Goal: Information Seeking & Learning: Learn about a topic

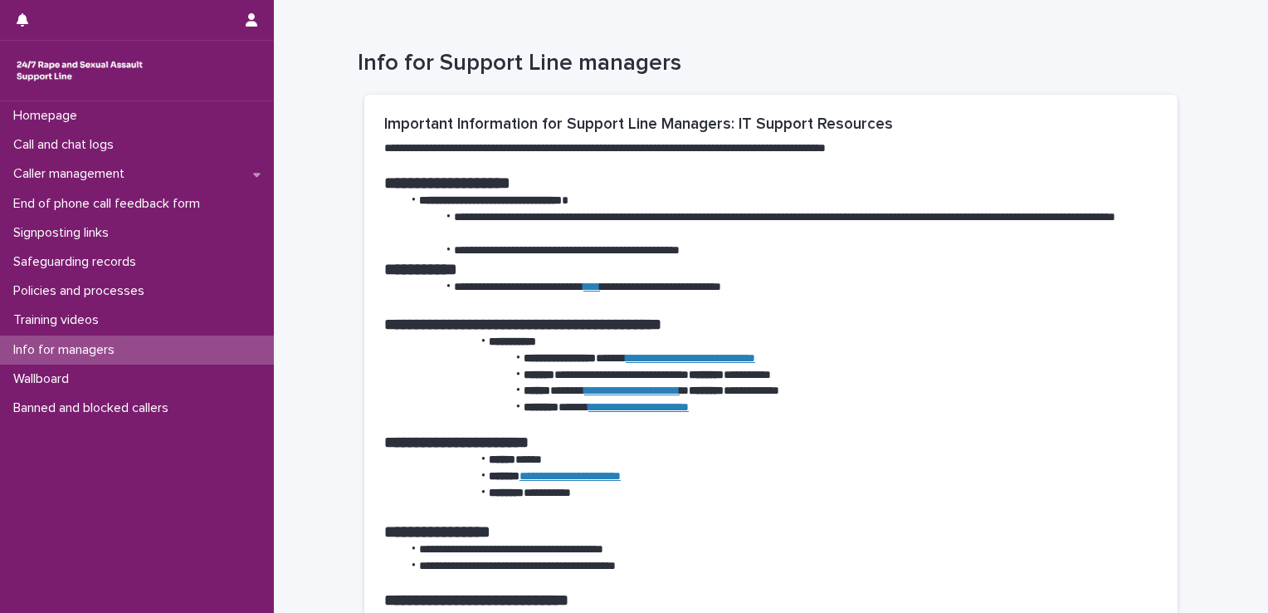
scroll to position [815, 0]
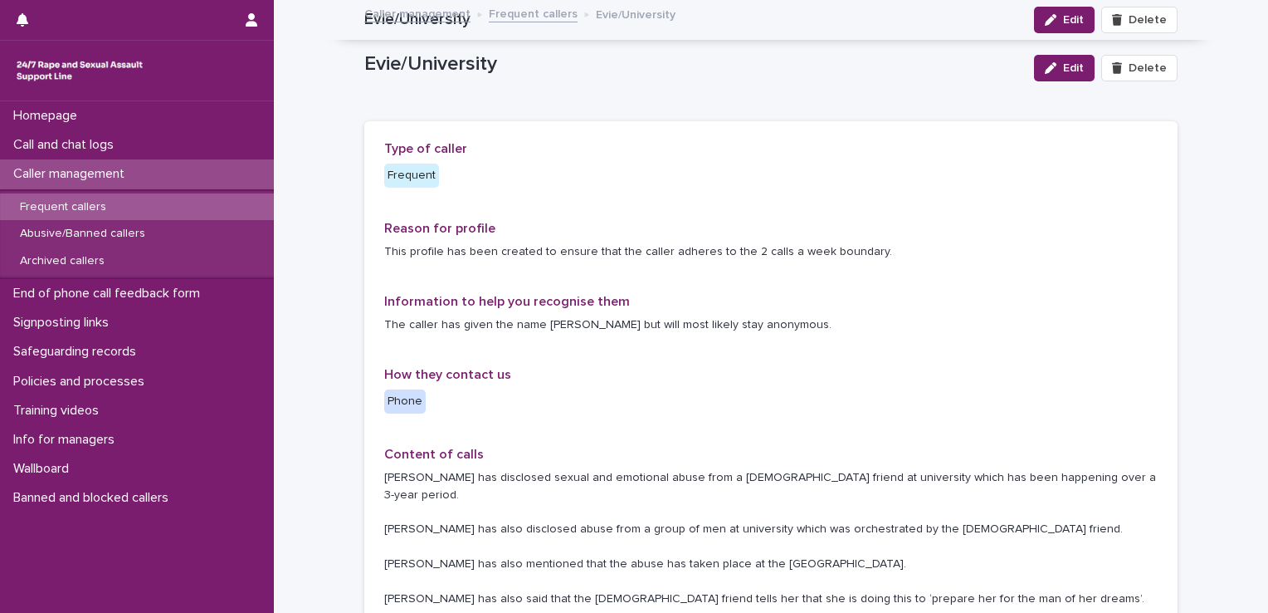
scroll to position [116, 0]
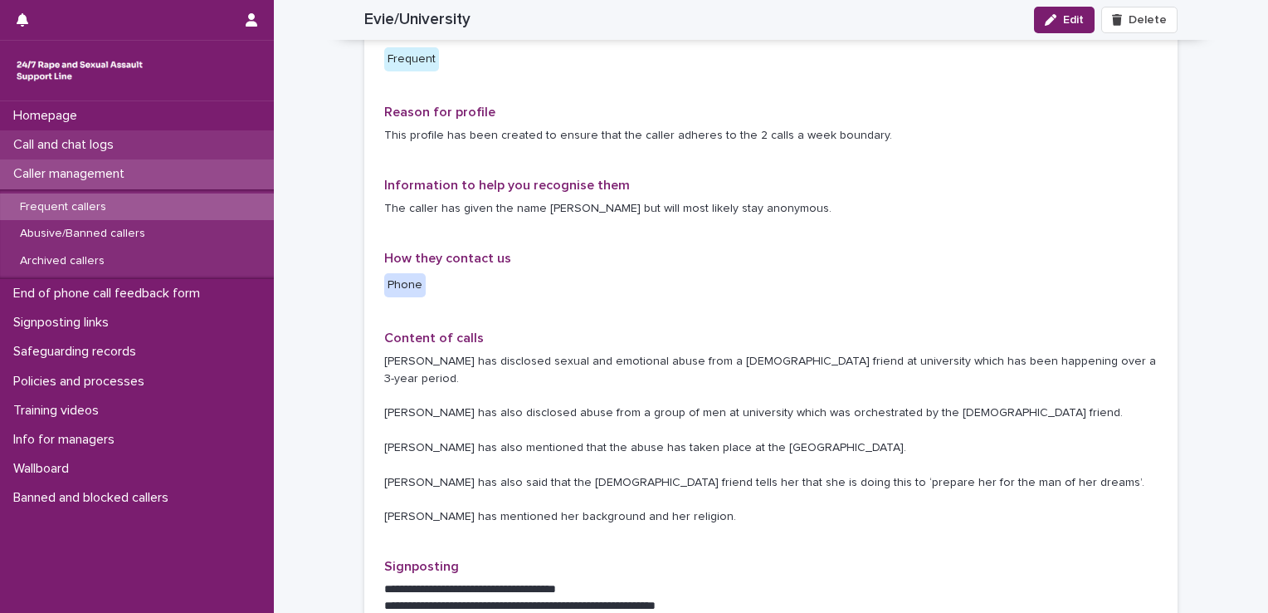
drag, startPoint x: 0, startPoint y: 0, endPoint x: 76, endPoint y: 148, distance: 165.9
click at [76, 148] on p "Call and chat logs" at bounding box center [67, 145] width 120 height 16
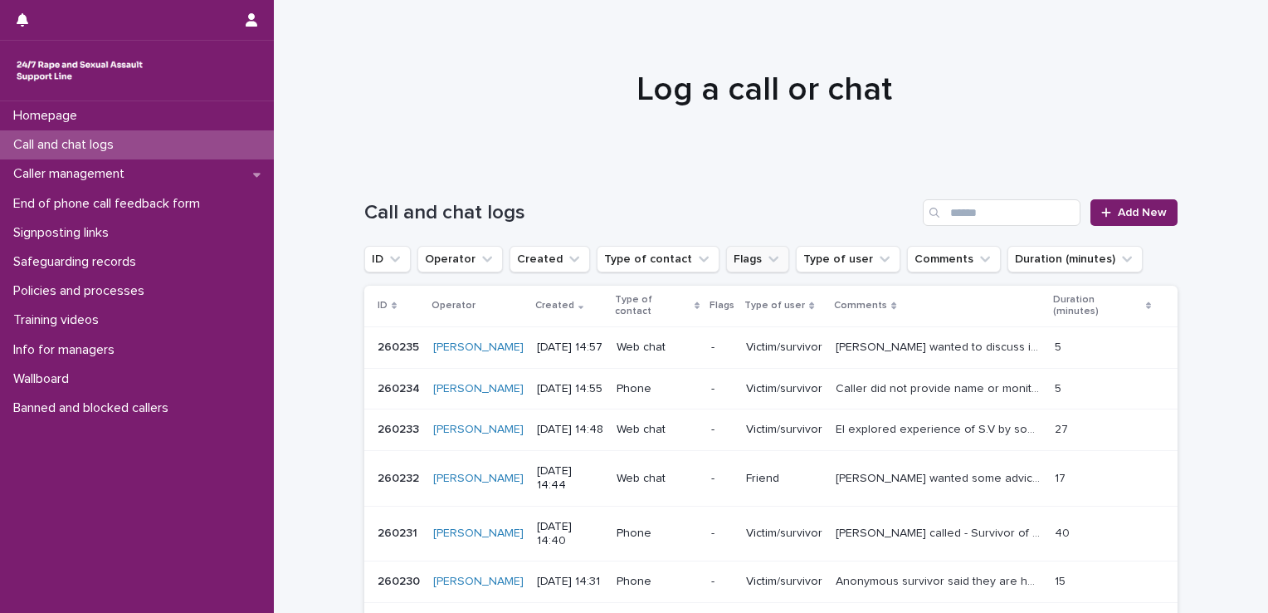
click at [739, 257] on button "Flags" at bounding box center [757, 259] width 63 height 27
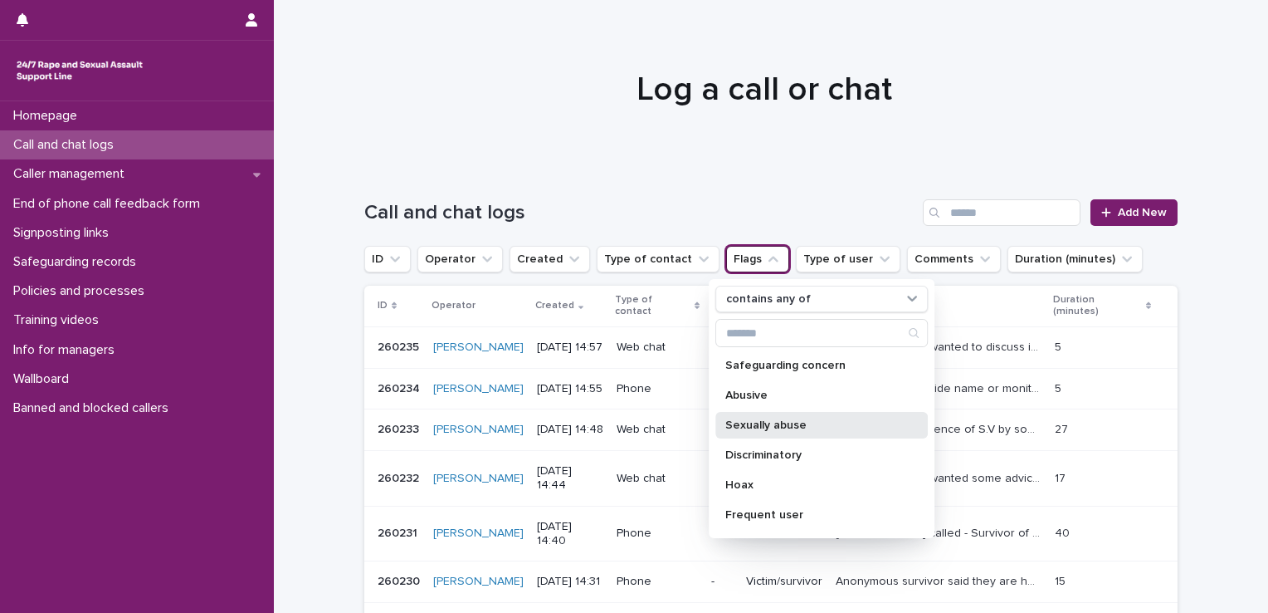
click at [745, 420] on p "Sexually abuse" at bounding box center [813, 425] width 176 height 12
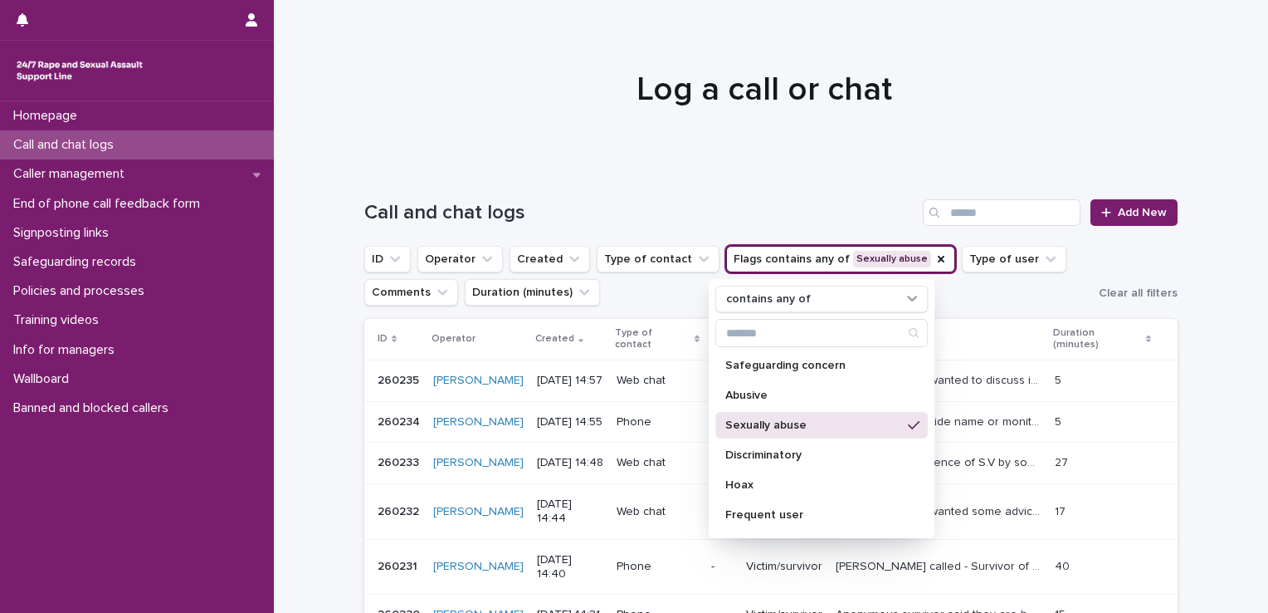
click at [549, 111] on div at bounding box center [765, 82] width 982 height 166
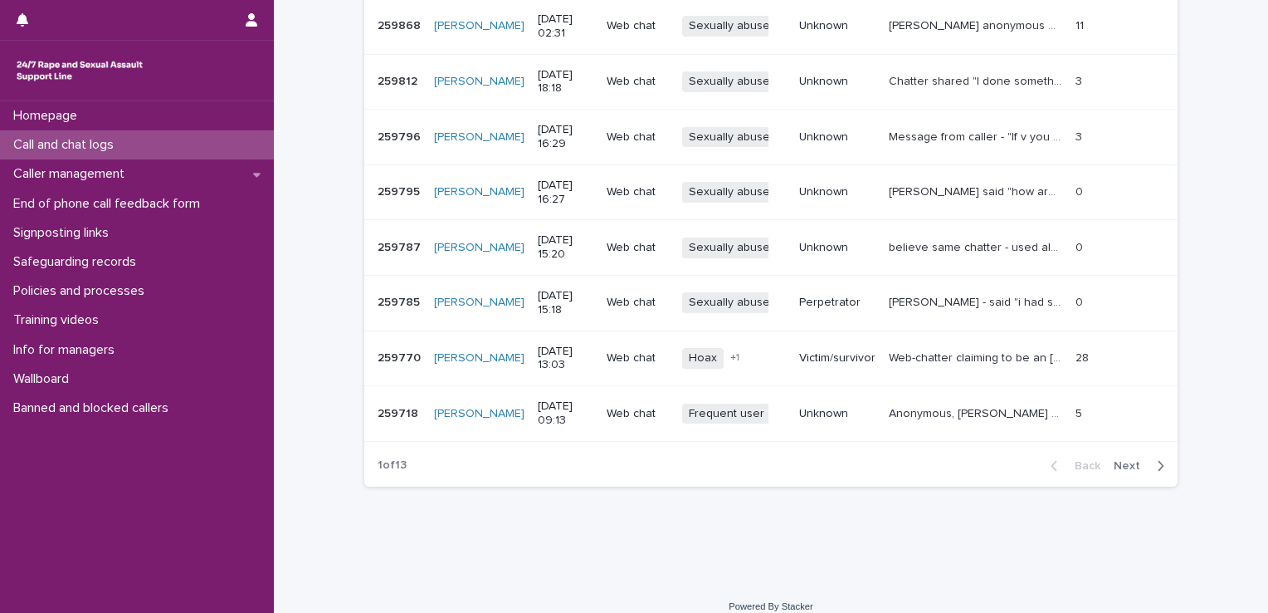
scroll to position [486, 0]
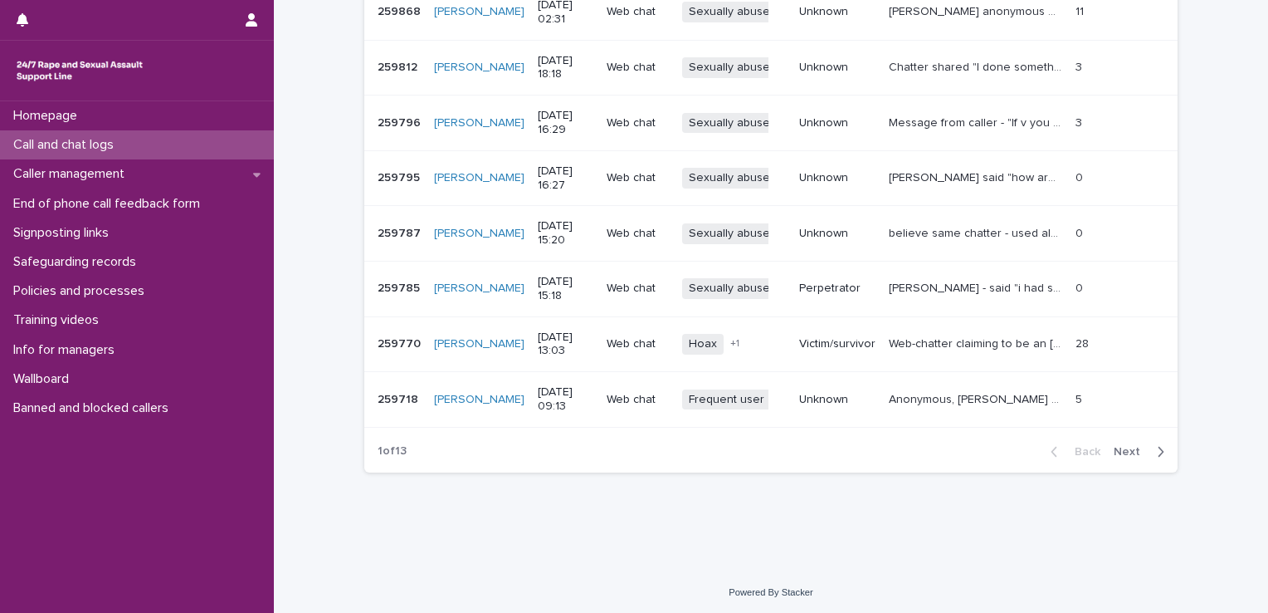
click at [1119, 447] on span "Next" at bounding box center [1132, 452] width 37 height 12
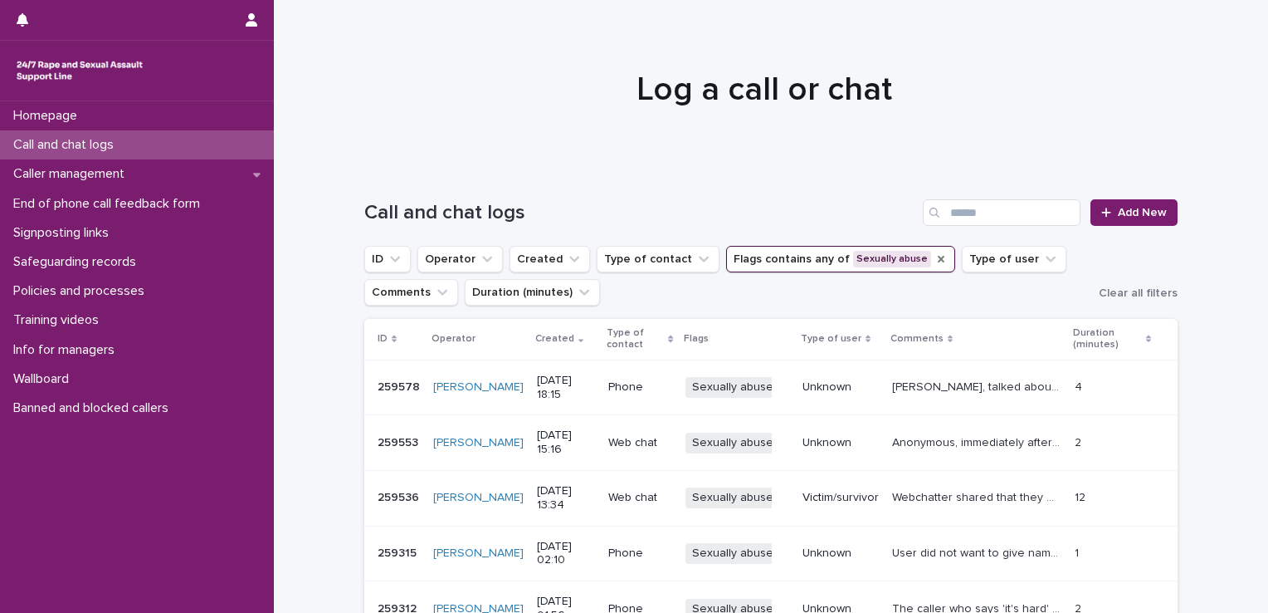
click at [935, 257] on icon "Flags" at bounding box center [941, 258] width 13 height 13
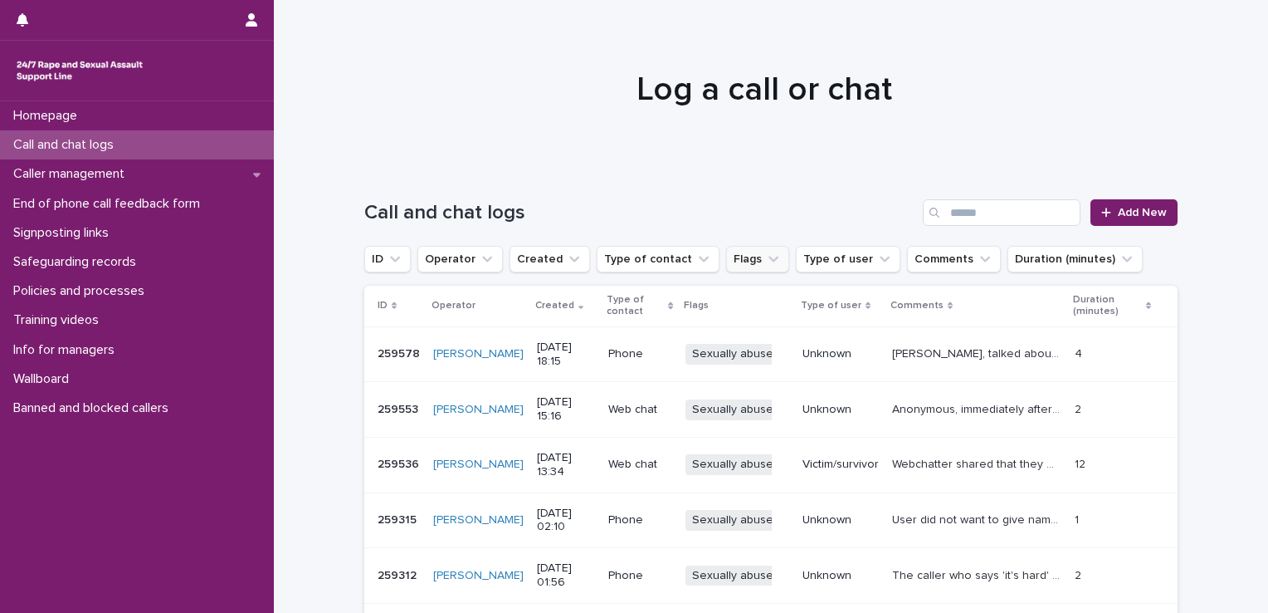
click at [739, 262] on button "Flags" at bounding box center [757, 259] width 63 height 27
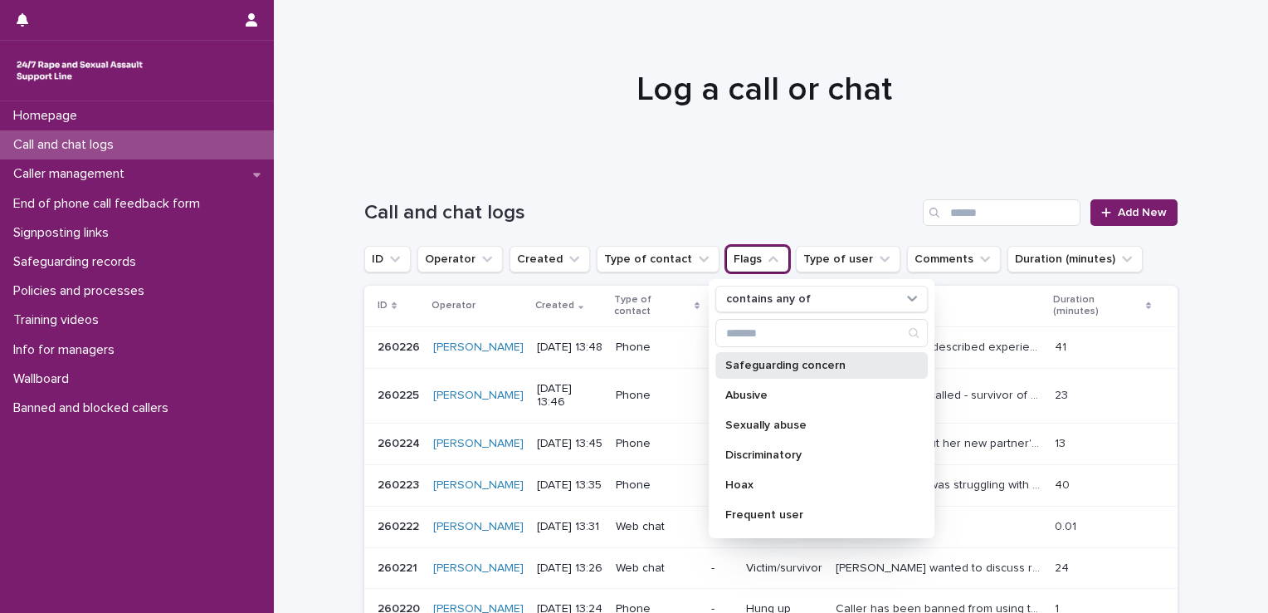
click at [767, 363] on p "Safeguarding concern" at bounding box center [813, 365] width 176 height 12
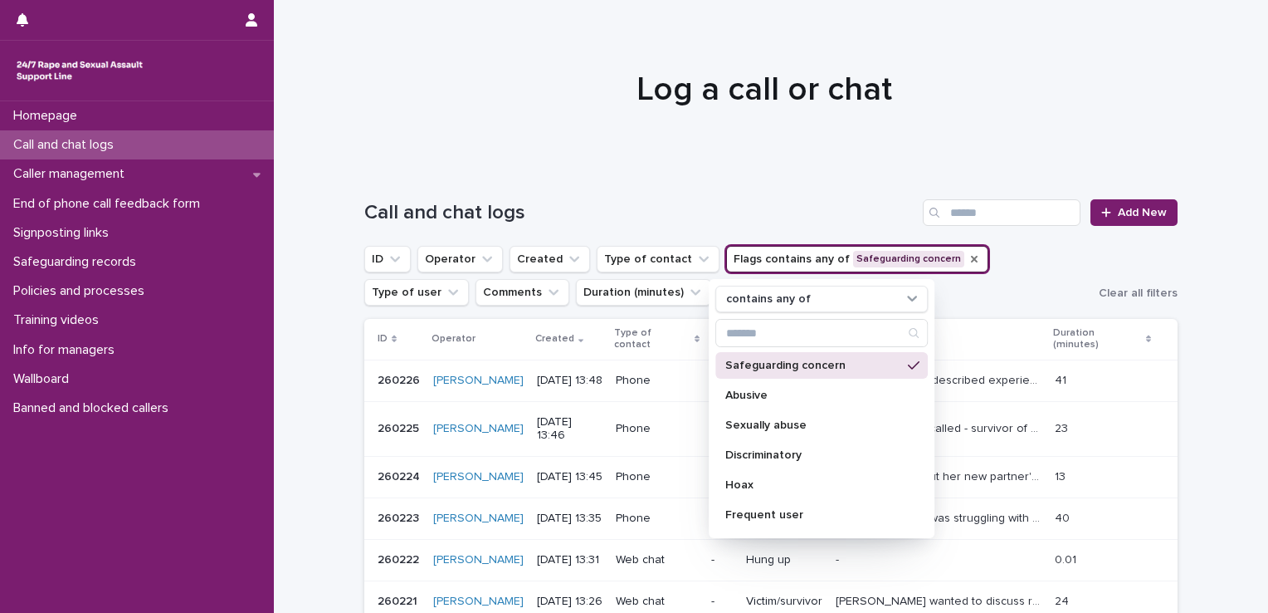
click at [730, 138] on div at bounding box center [765, 82] width 982 height 166
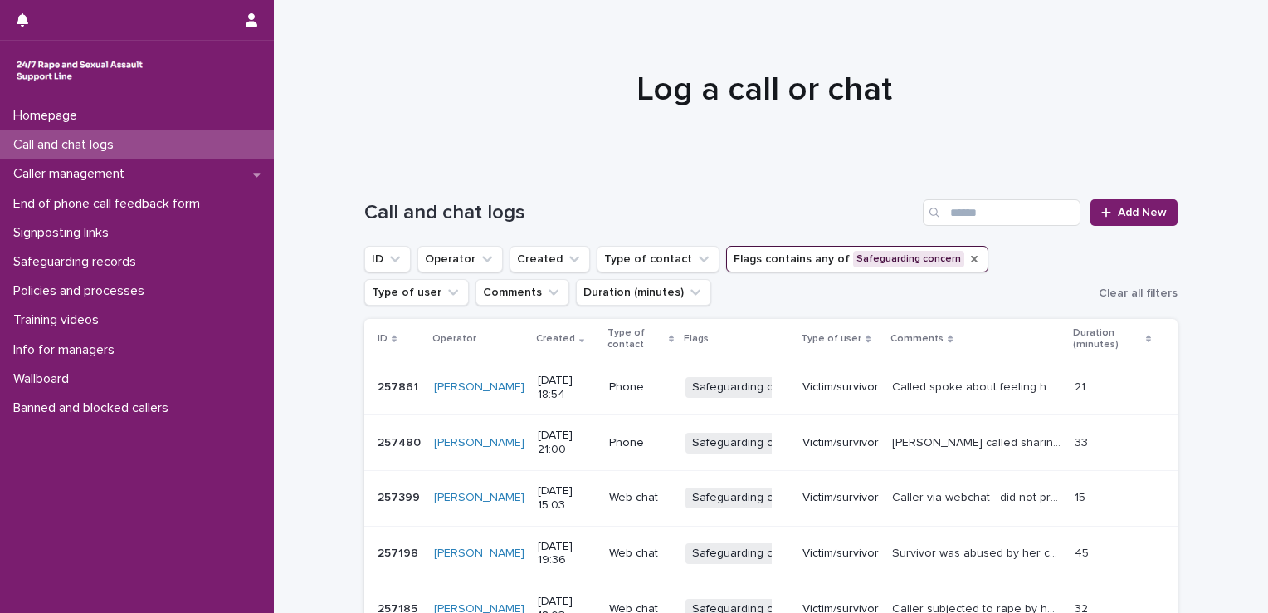
click at [968, 259] on icon "Flags" at bounding box center [974, 258] width 13 height 13
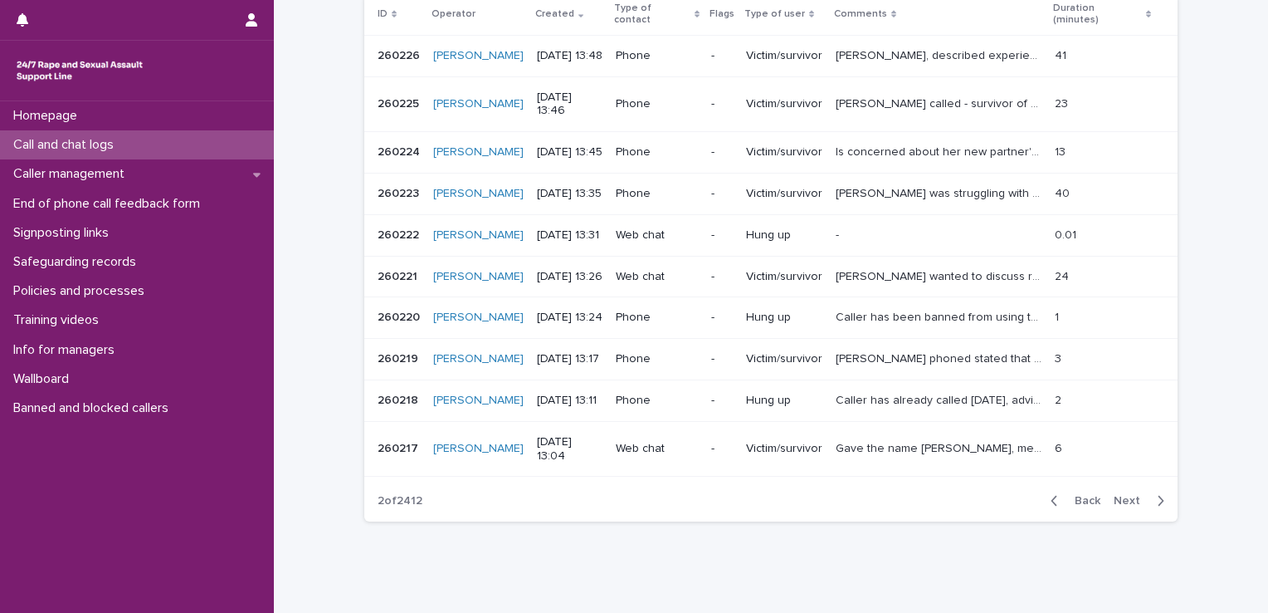
scroll to position [301, 0]
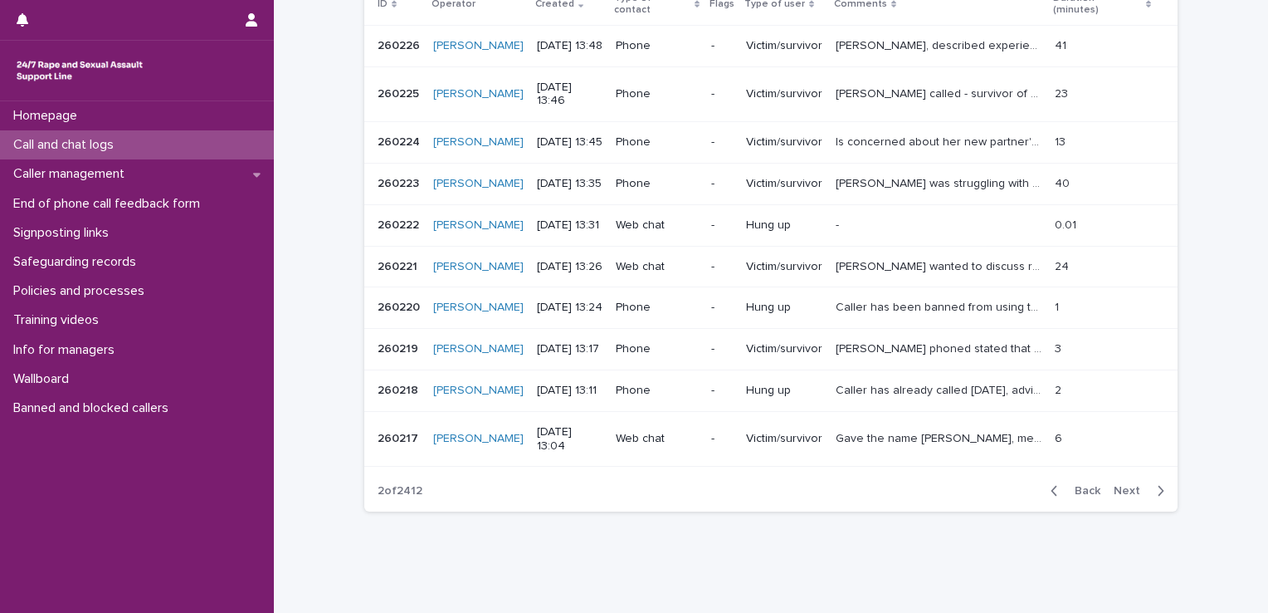
click at [1079, 496] on span "Back" at bounding box center [1083, 491] width 36 height 12
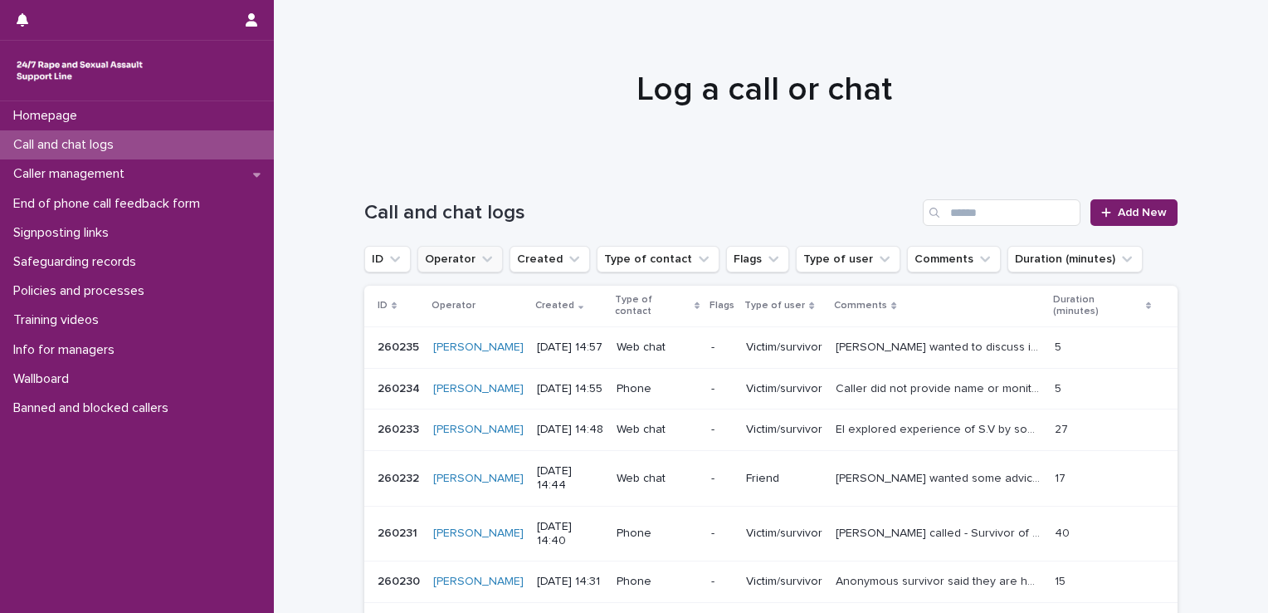
click at [458, 256] on button "Operator" at bounding box center [459, 259] width 85 height 27
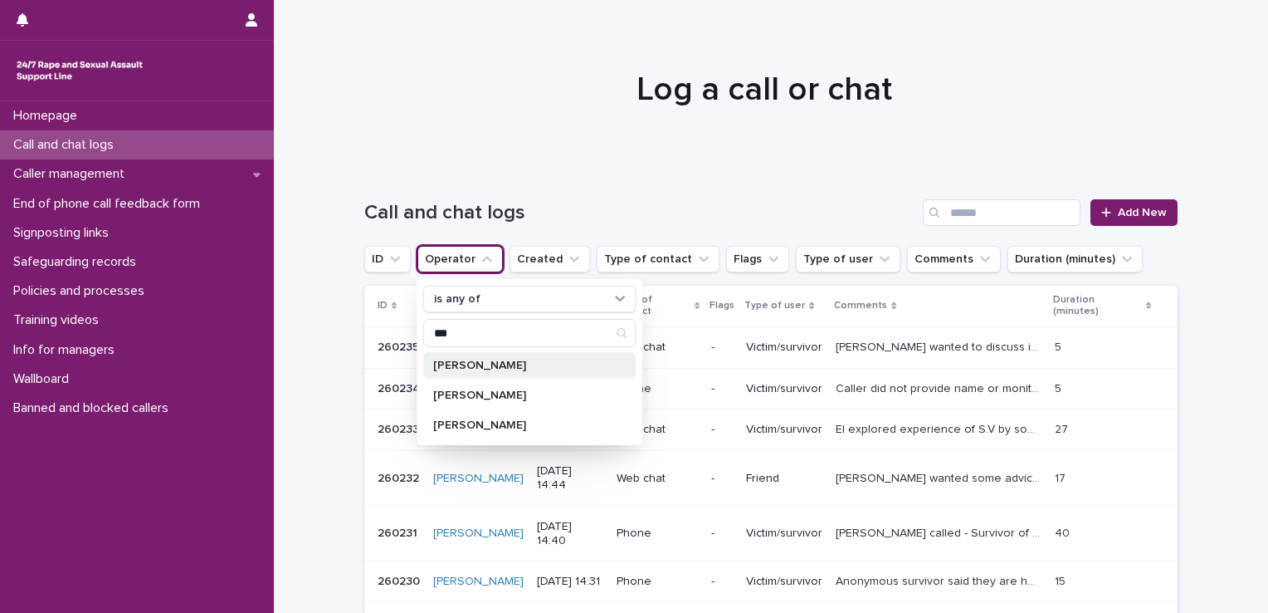
type input "***"
click at [495, 363] on p "Aminah Teague" at bounding box center [521, 365] width 176 height 12
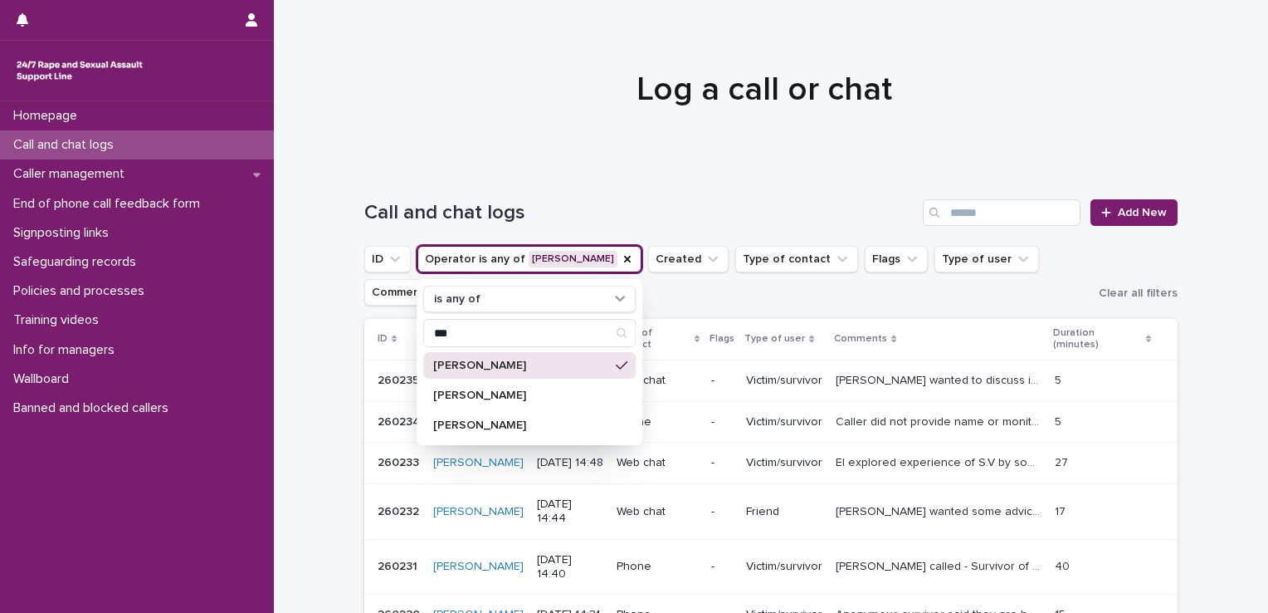
click at [548, 164] on div at bounding box center [765, 82] width 982 height 166
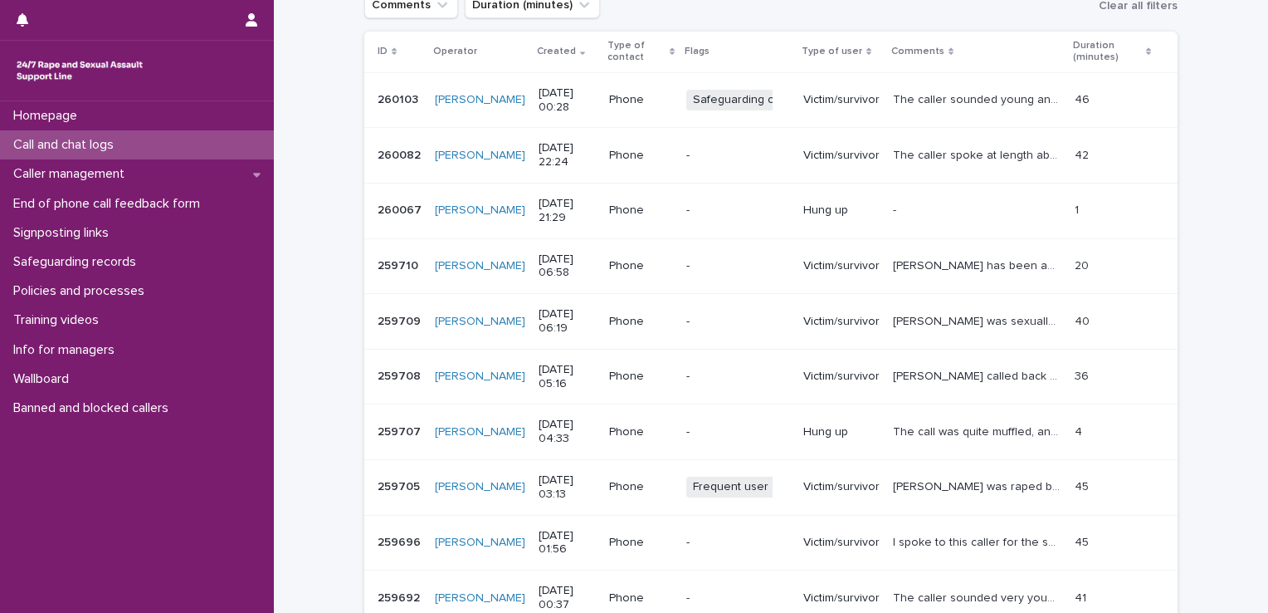
scroll to position [486, 0]
